Goal: Book appointment/travel/reservation: Book appointment/travel/reservation

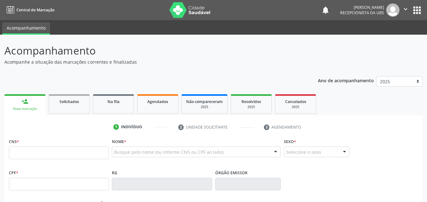
click at [11, 154] on input "text" at bounding box center [59, 153] width 100 height 13
type input "709 0098 9718 3912"
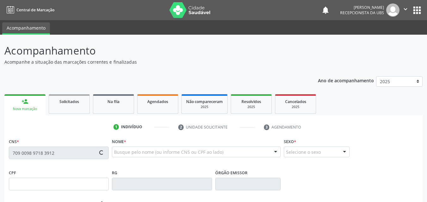
type input "[DATE]"
type input "[PERSON_NAME]"
type input "[PHONE_NUMBER]"
type input "599.176.794-72"
type input "106"
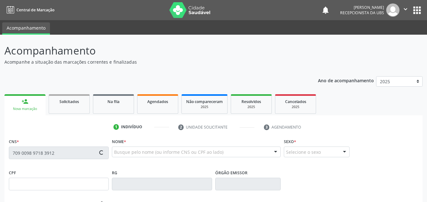
type input "014.593.134-02"
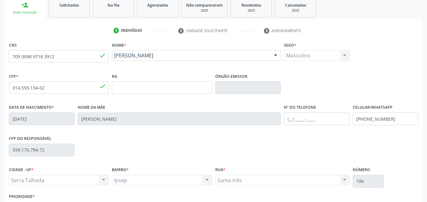
scroll to position [140, 0]
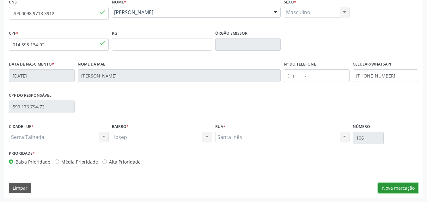
click at [389, 191] on button "Nova marcação" at bounding box center [398, 188] width 40 height 11
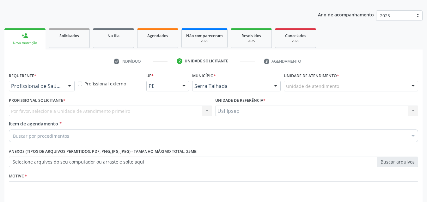
scroll to position [79, 0]
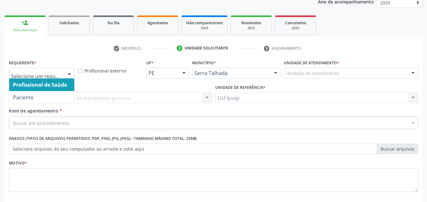
click at [70, 74] on div at bounding box center [69, 73] width 9 height 11
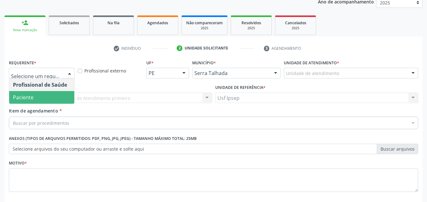
click at [20, 100] on span "Paciente" at bounding box center [23, 97] width 21 height 7
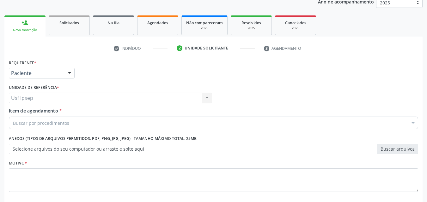
click at [16, 111] on span "Item de agendamento" at bounding box center [33, 111] width 49 height 6
click at [13, 117] on input "Item de agendamento *" at bounding box center [13, 123] width 0 height 13
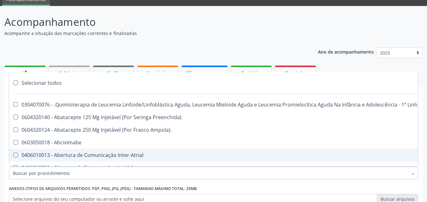
scroll to position [111, 0]
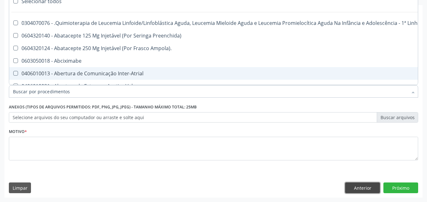
click at [359, 191] on button "Anterior" at bounding box center [362, 188] width 35 height 11
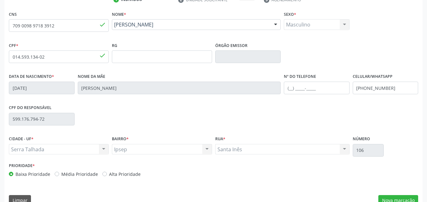
scroll to position [140, 0]
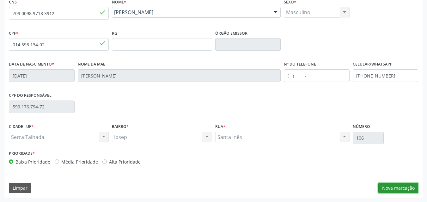
click at [396, 192] on button "Nova marcação" at bounding box center [398, 188] width 40 height 11
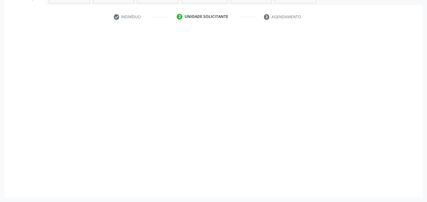
scroll to position [111, 0]
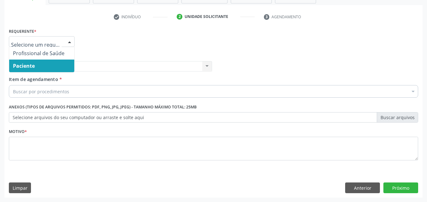
click at [70, 43] on div at bounding box center [69, 42] width 9 height 11
click at [26, 70] on span "Paciente" at bounding box center [41, 66] width 65 height 13
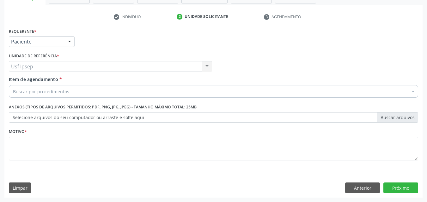
click at [21, 81] on span "Item de agendamento" at bounding box center [33, 79] width 49 height 6
click at [13, 85] on input "Item de agendamento *" at bounding box center [13, 91] width 0 height 13
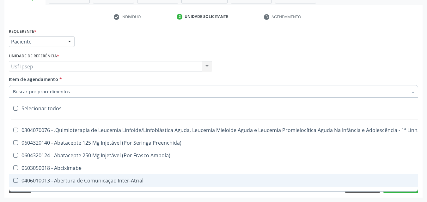
click at [16, 91] on input "Item de agendamento *" at bounding box center [210, 91] width 395 height 13
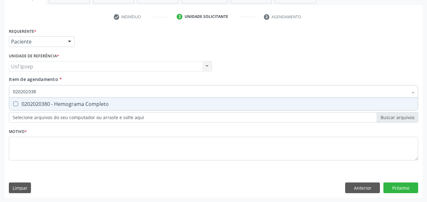
type input "0202020380"
click at [16, 106] on Completo at bounding box center [15, 104] width 5 height 5
click at [13, 106] on Completo "checkbox" at bounding box center [11, 104] width 4 height 4
checkbox Completo "true"
click at [40, 91] on input "0202020380" at bounding box center [210, 91] width 395 height 13
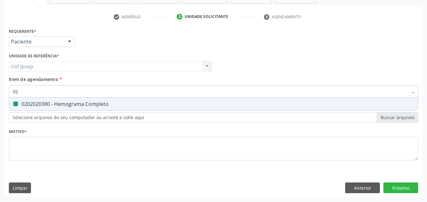
type input "0"
checkbox Completo "false"
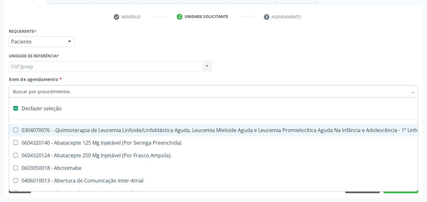
scroll to position [32, 0]
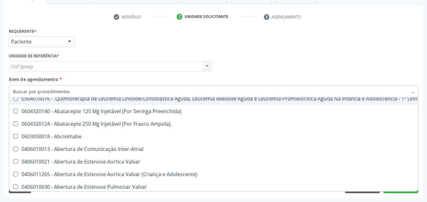
click at [16, 79] on span "Item de agendamento" at bounding box center [33, 79] width 49 height 6
click at [16, 85] on input "Item de agendamento *" at bounding box center [210, 91] width 395 height 13
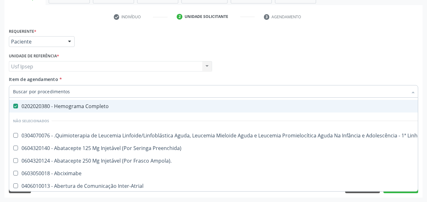
checkbox Completo "true"
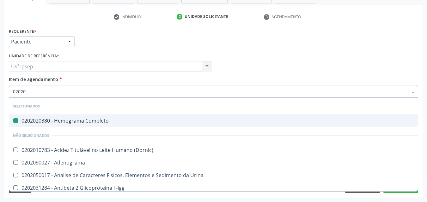
type input "020205"
checkbox Completo "false"
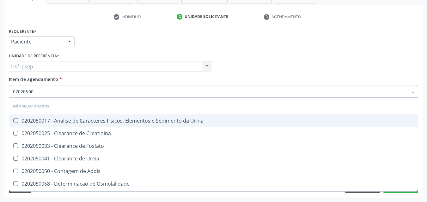
click at [36, 91] on input "02020500" at bounding box center [210, 91] width 395 height 13
type input "0"
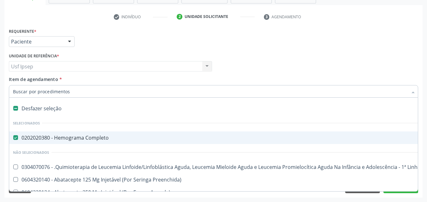
click at [15, 138] on Completo at bounding box center [15, 138] width 5 height 5
click at [13, 138] on Completo "checkbox" at bounding box center [11, 138] width 4 height 4
checkbox Completo "false"
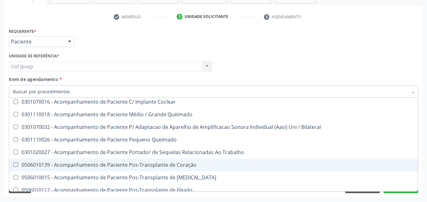
scroll to position [442, 0]
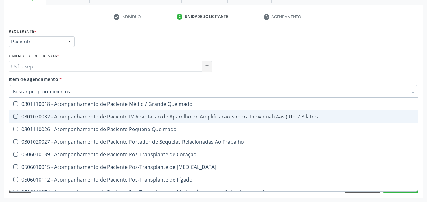
click at [410, 36] on div "Requerente * Paciente Profissional de Saúde Paciente Nenhum resultado encontrad…" at bounding box center [213, 39] width 412 height 25
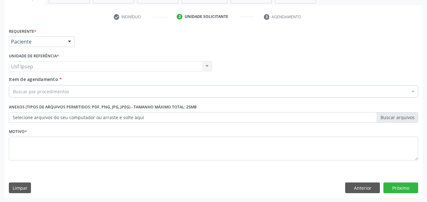
scroll to position [0, 0]
click at [359, 186] on button "Anterior" at bounding box center [362, 188] width 35 height 11
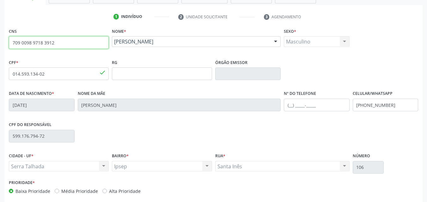
click at [57, 43] on input "709 0098 9718 3912" at bounding box center [59, 42] width 100 height 13
type input "7"
click at [11, 45] on input "text" at bounding box center [59, 42] width 100 height 13
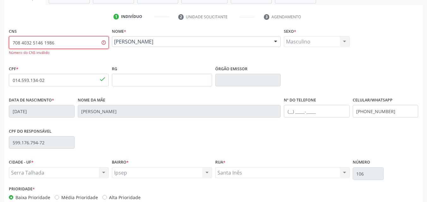
click at [56, 43] on input "708 4032 5146 1986" at bounding box center [59, 42] width 100 height 13
type input "7"
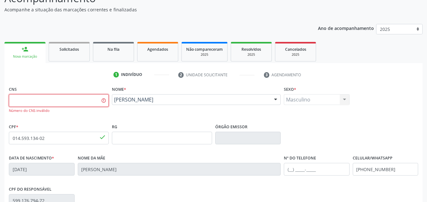
scroll to position [16, 0]
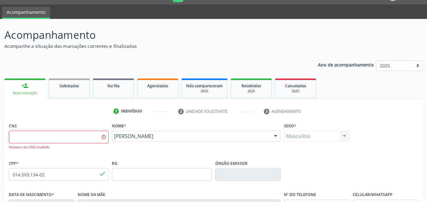
click at [28, 93] on div "Nova marcação" at bounding box center [25, 93] width 32 height 5
click at [13, 137] on input "text" at bounding box center [59, 137] width 100 height 13
click at [53, 137] on input "708 4032 5146 196" at bounding box center [59, 137] width 100 height 13
type input "7"
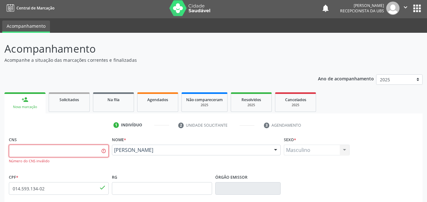
scroll to position [0, 0]
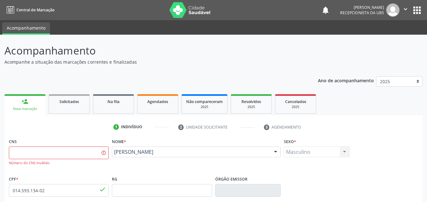
click at [91, 132] on ul "1 Indivíduo 2 Unidade solicitante 3 Agendamento" at bounding box center [213, 127] width 418 height 10
click at [96, 168] on fieldset "CNS Número do CNS inválido" at bounding box center [59, 153] width 100 height 33
click at [13, 154] on input "text" at bounding box center [59, 153] width 100 height 13
click at [188, 66] on div "Acompanhamento Acompanhe a situação das marcações correntes e finalizadas Relat…" at bounding box center [213, 193] width 418 height 301
click at [16, 151] on input "text" at bounding box center [59, 153] width 100 height 13
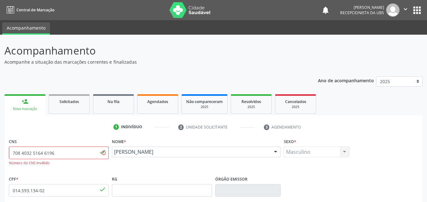
click at [85, 137] on div "CNS 708 4032 5164 6196 Número do CNS inválido done" at bounding box center [59, 151] width 100 height 29
click at [55, 153] on input "708 4032 5164 6196" at bounding box center [59, 153] width 100 height 13
type input "7"
click at [26, 107] on div "Nova marcação" at bounding box center [25, 109] width 32 height 5
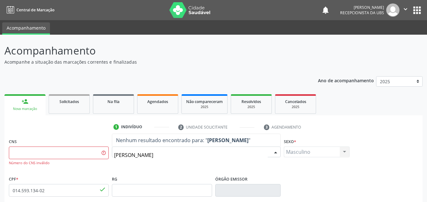
click at [192, 160] on input "[PERSON_NAME]" at bounding box center [191, 155] width 154 height 13
drag, startPoint x: 192, startPoint y: 158, endPoint x: 171, endPoint y: 153, distance: 21.8
click at [185, 154] on input "[PERSON_NAME]" at bounding box center [191, 155] width 154 height 13
click at [190, 156] on input "[PERSON_NAME]" at bounding box center [191, 155] width 154 height 13
type input "e"
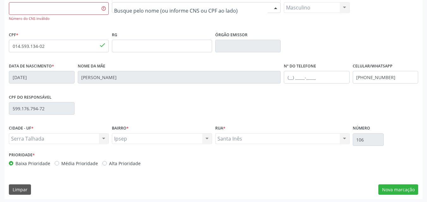
scroll to position [146, 0]
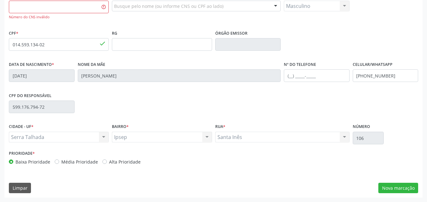
click at [394, 119] on div "CPF do responsável 599.176.794-72" at bounding box center [213, 106] width 412 height 31
click at [393, 116] on div "CPF do responsável 599.176.794-72" at bounding box center [213, 106] width 412 height 31
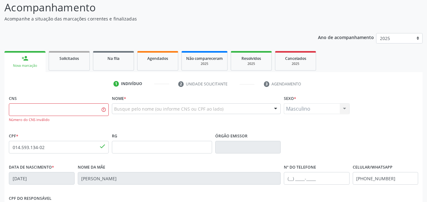
scroll to position [0, 0]
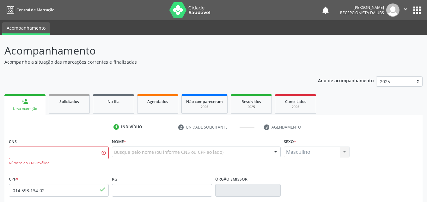
click at [28, 108] on div "Nova marcação" at bounding box center [25, 109] width 32 height 5
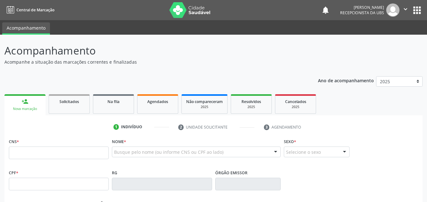
click at [30, 108] on div "Nova marcação" at bounding box center [25, 109] width 32 height 5
click at [15, 152] on input "text" at bounding box center [59, 153] width 100 height 13
click at [11, 154] on input "text" at bounding box center [59, 153] width 100 height 13
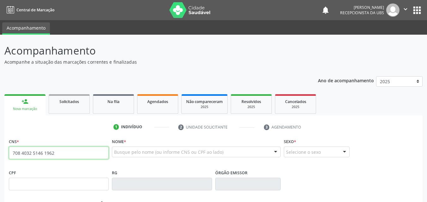
type input "708 4032 5146 1962"
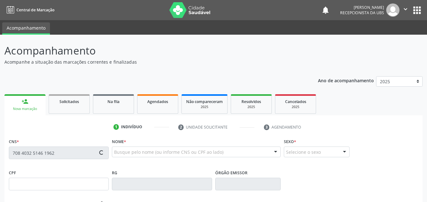
type input "[DATE]"
type input "Carmelita Alves da Silva"
type input "(87) 96017-0190"
type input "2433"
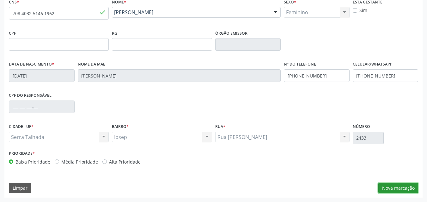
click at [394, 185] on button "Nova marcação" at bounding box center [398, 188] width 40 height 11
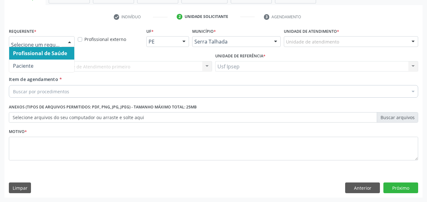
click at [69, 44] on div at bounding box center [69, 42] width 9 height 11
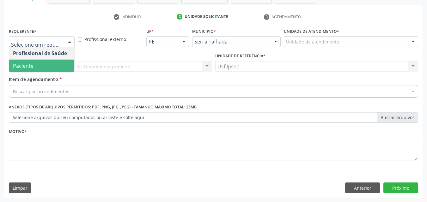
click at [25, 63] on span "Paciente" at bounding box center [23, 66] width 21 height 7
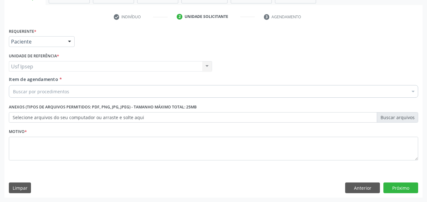
click at [17, 79] on span "Item de agendamento" at bounding box center [33, 79] width 49 height 6
click at [13, 85] on input "Item de agendamento *" at bounding box center [13, 91] width 0 height 13
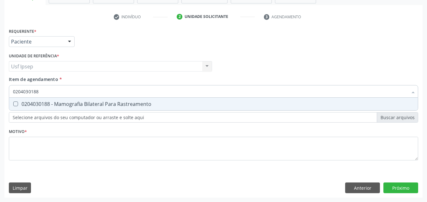
click at [40, 90] on input "0204030188" at bounding box center [210, 91] width 395 height 13
type input "0"
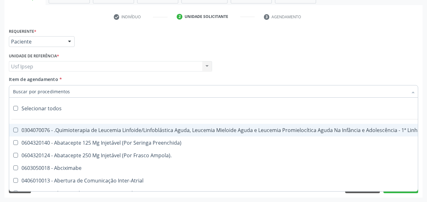
drag, startPoint x: 375, startPoint y: 56, endPoint x: 404, endPoint y: 120, distance: 69.7
click at [382, 63] on div "Profissional Solicitante Por favor, selecione a Unidade de Atendimento primeiro…" at bounding box center [213, 63] width 412 height 25
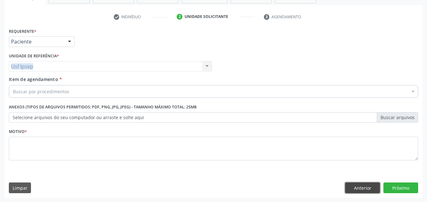
click at [363, 187] on button "Anterior" at bounding box center [362, 188] width 35 height 11
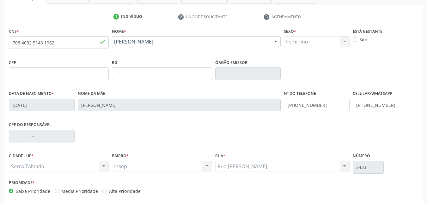
scroll to position [47, 0]
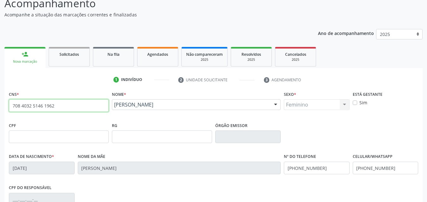
click at [56, 104] on input "708 4032 5146 1962" at bounding box center [59, 106] width 100 height 13
type input "7"
